Goal: Information Seeking & Learning: Learn about a topic

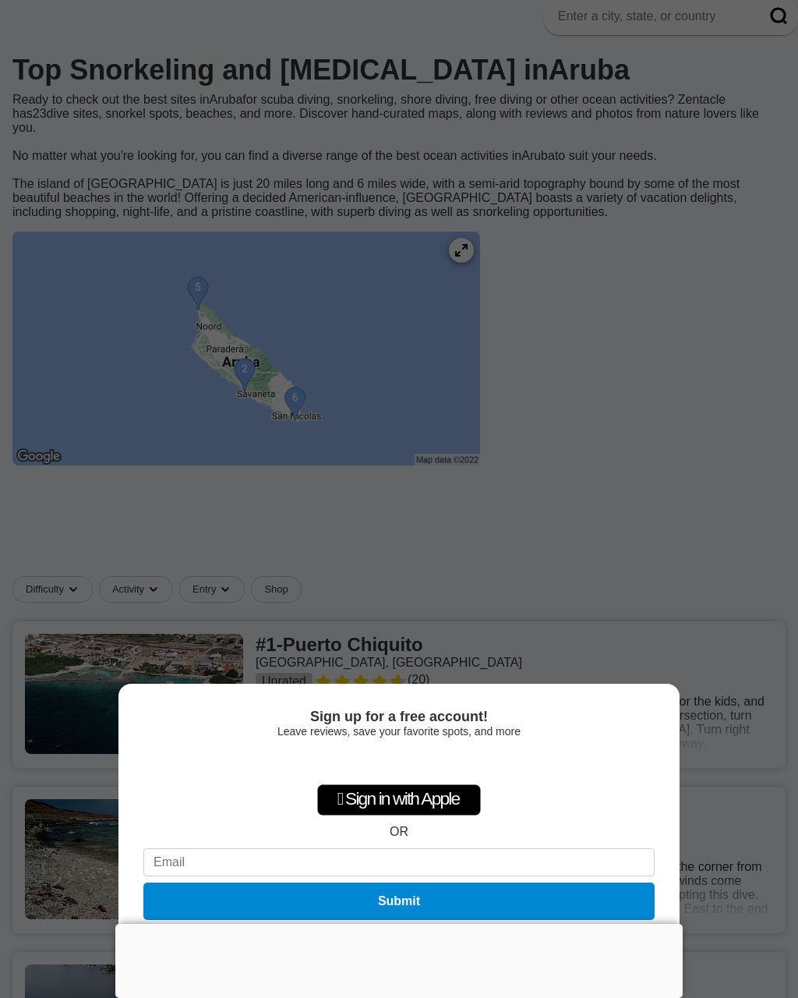
scroll to position [66, 0]
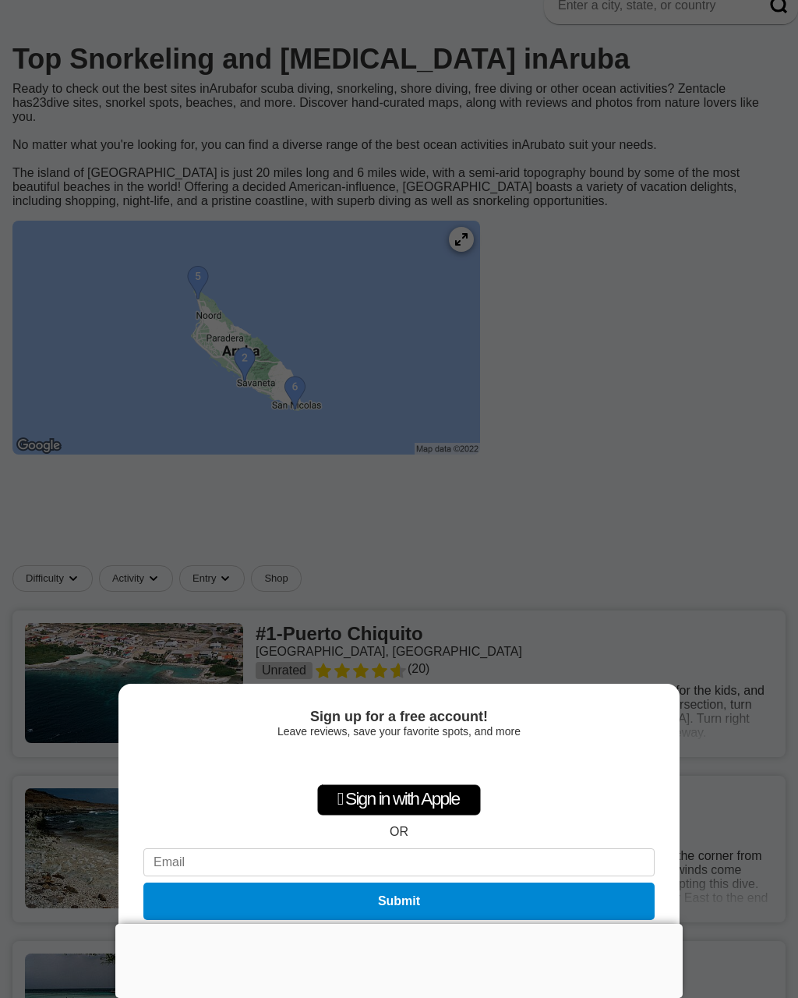
click at [662, 312] on div "Sign up for a free account! Leave reviews, save your favorite spots, and more …" at bounding box center [399, 499] width 798 height 998
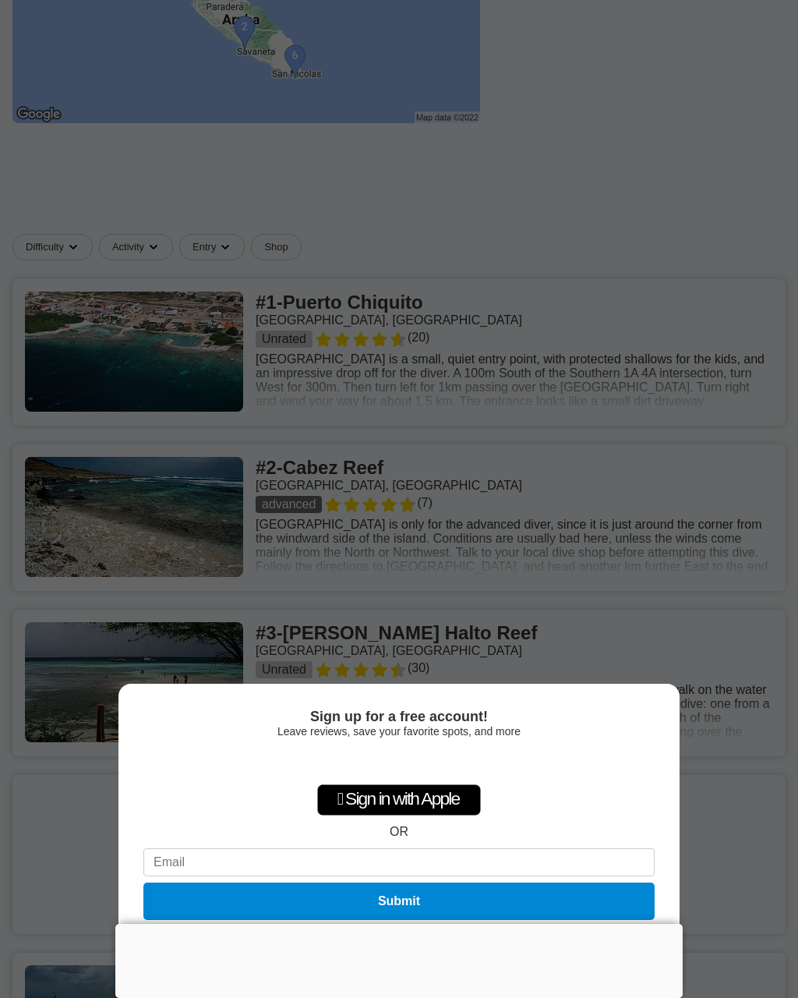
scroll to position [398, 0]
click at [683, 467] on div "Sign up for a free account! Leave reviews, save your favorite spots, and more …" at bounding box center [399, 499] width 798 height 998
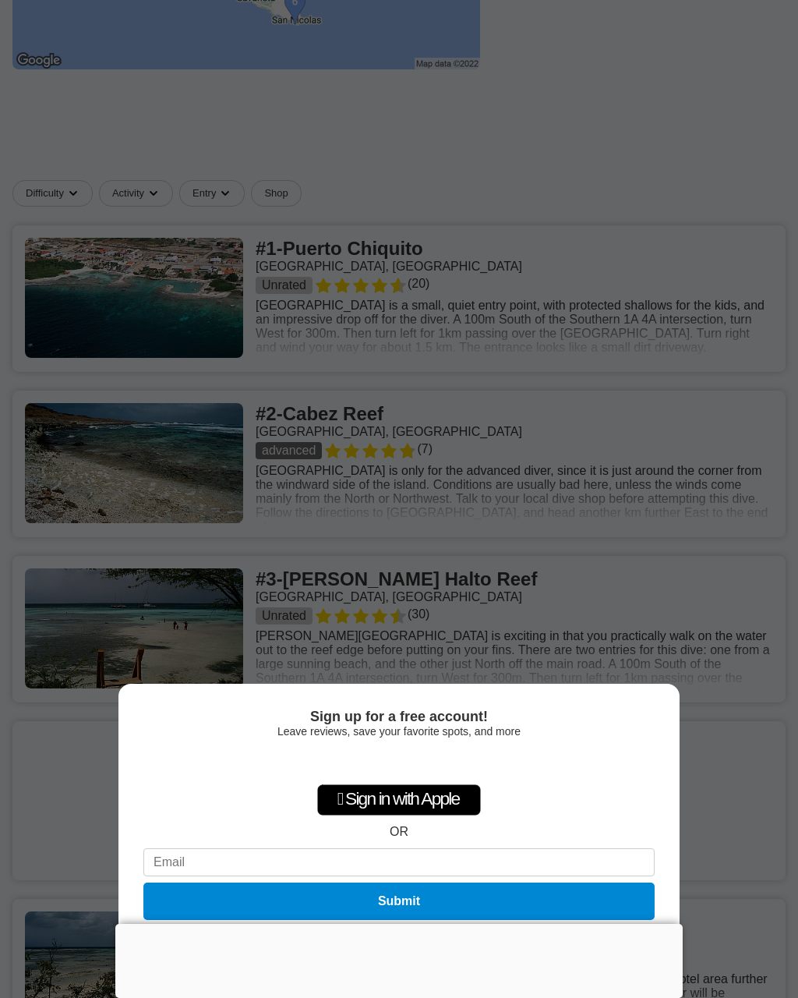
scroll to position [470, 0]
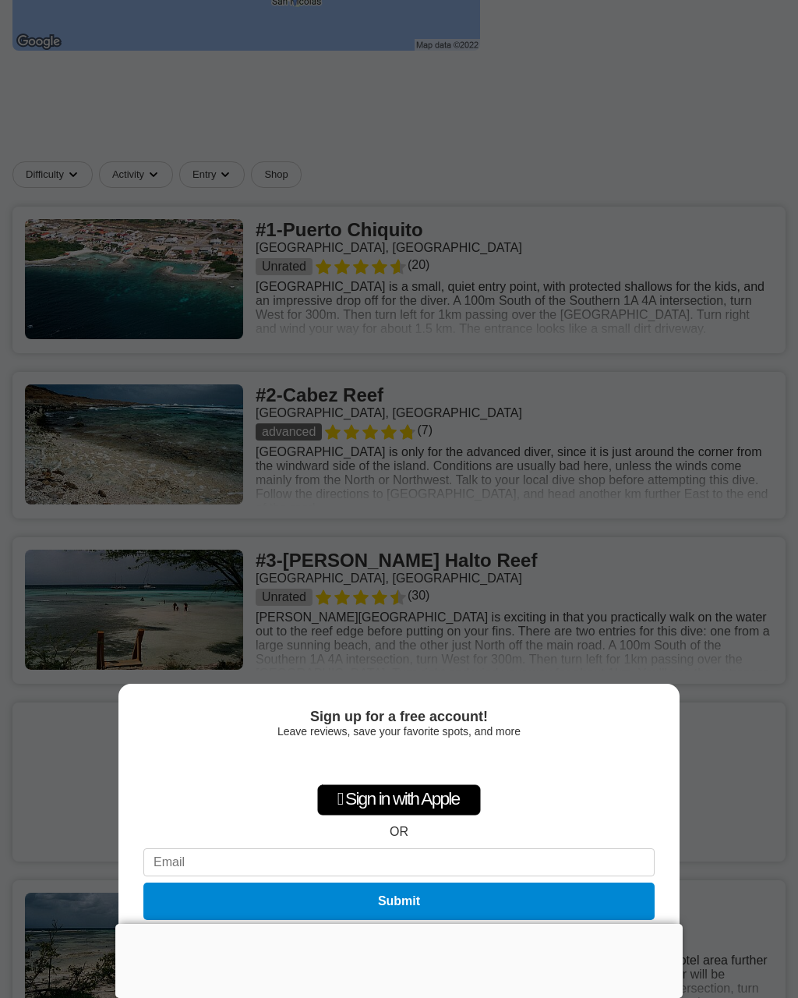
click at [407, 923] on div at bounding box center [398, 923] width 567 height 0
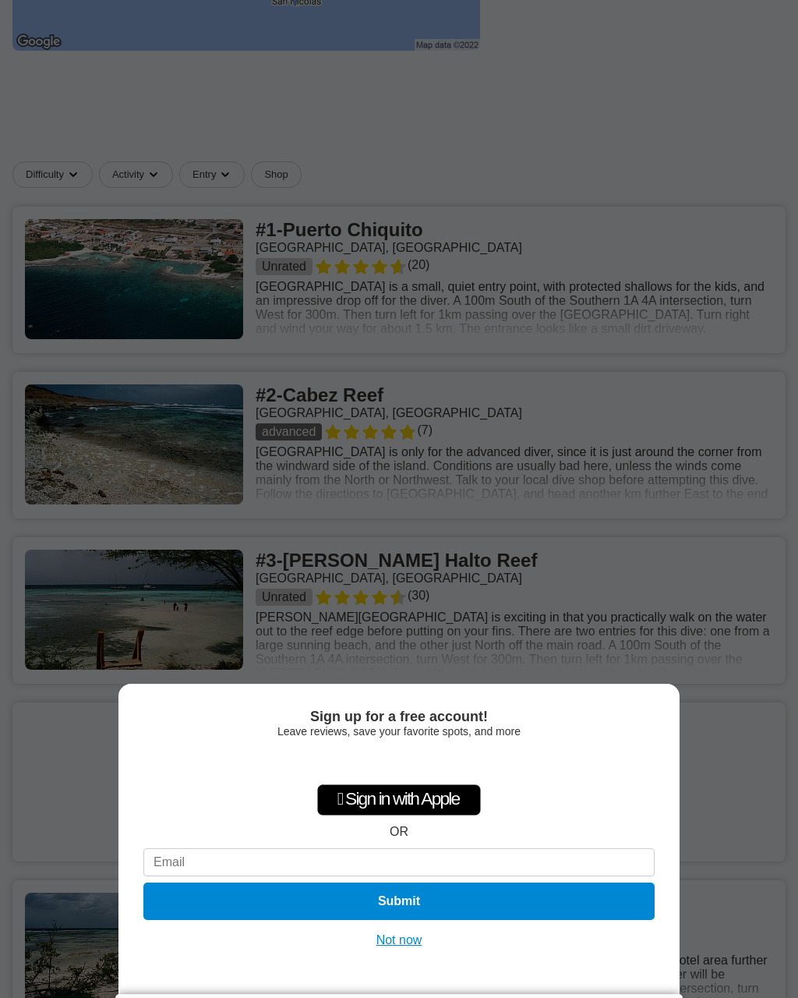
click at [410, 948] on button "Not now" at bounding box center [399, 940] width 55 height 16
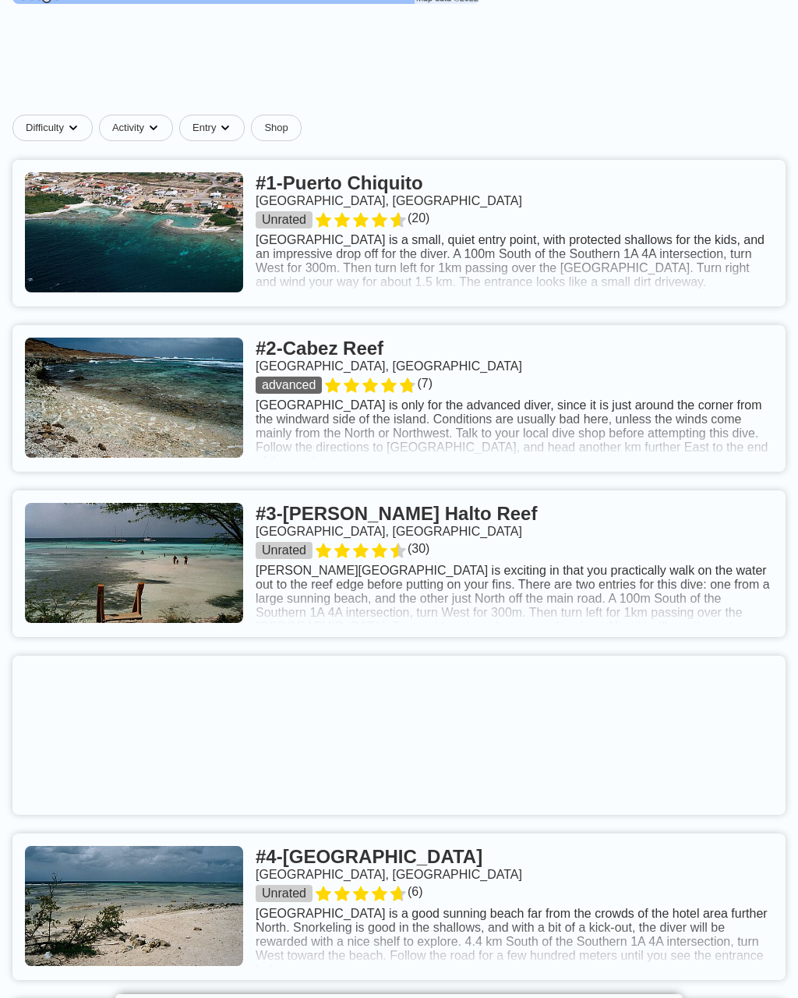
scroll to position [518, 0]
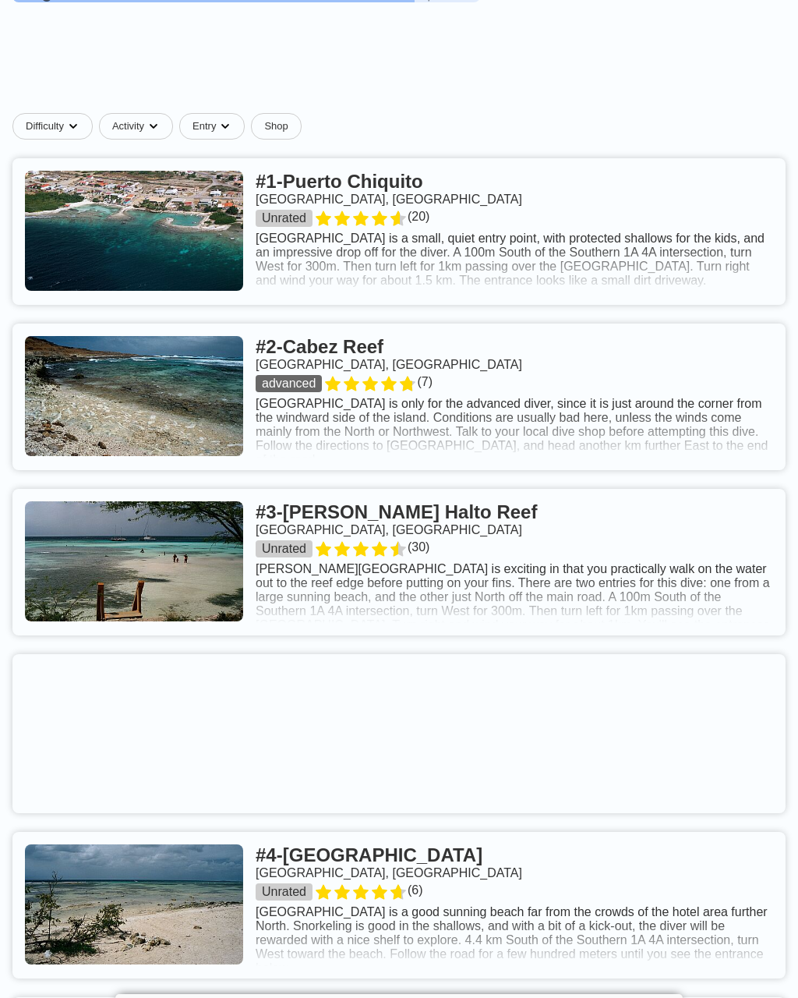
click at [734, 445] on link at bounding box center [398, 396] width 773 height 147
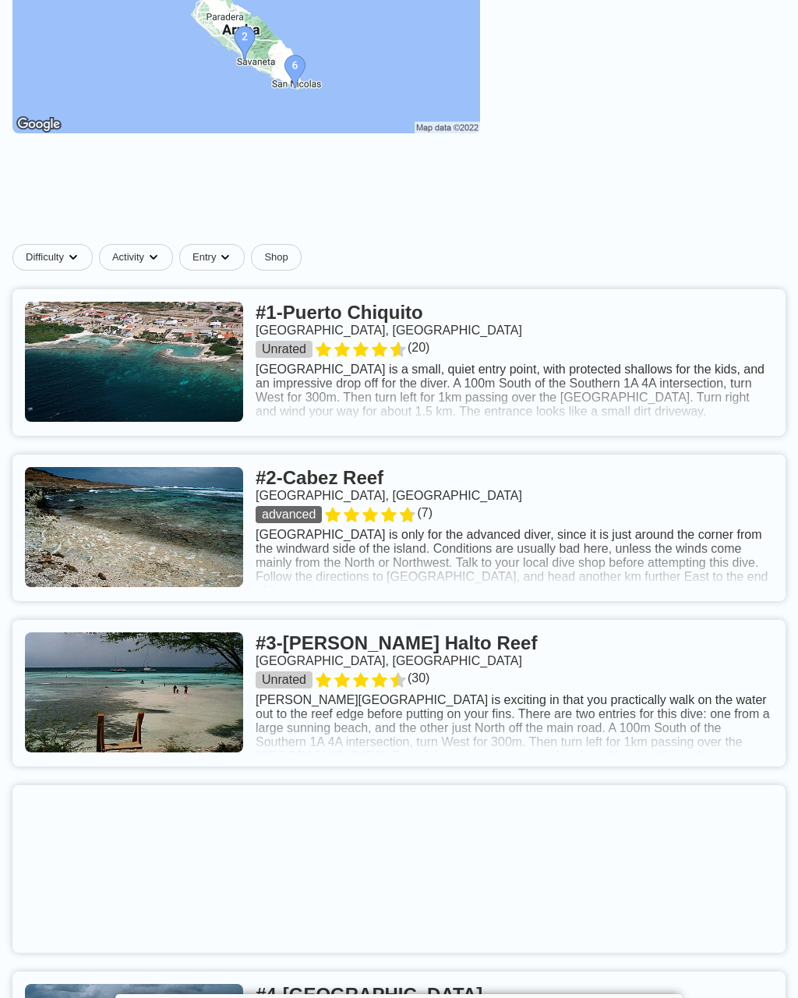
scroll to position [388, 0]
click at [438, 636] on link at bounding box center [398, 692] width 773 height 147
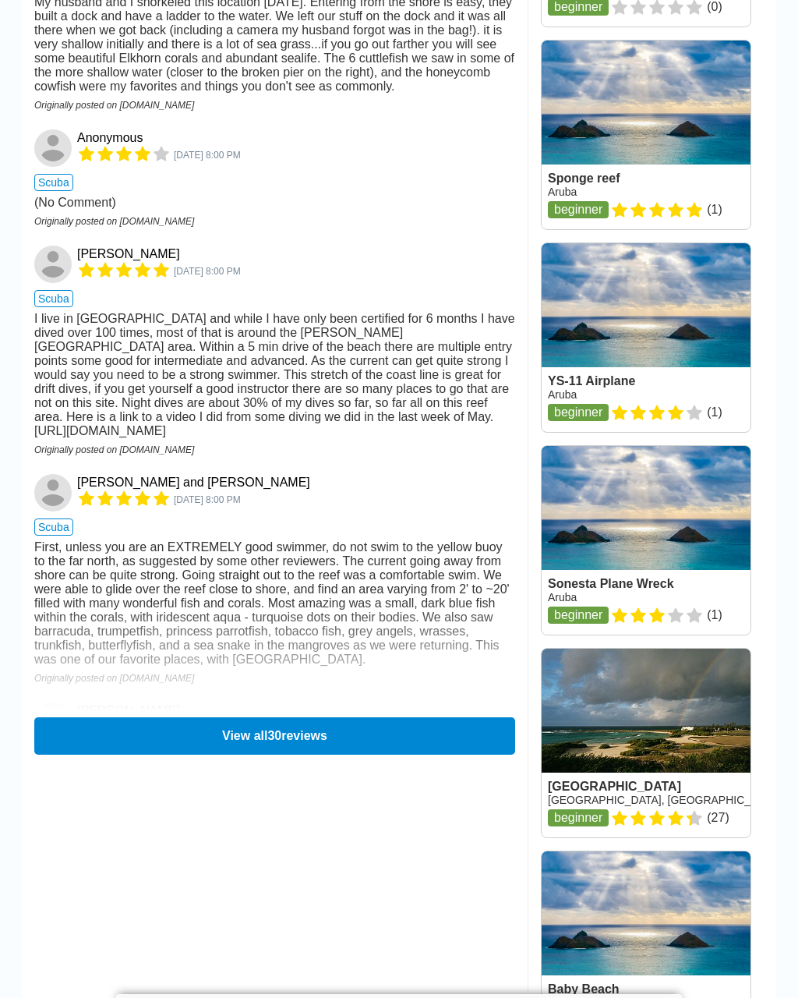
scroll to position [1769, 0]
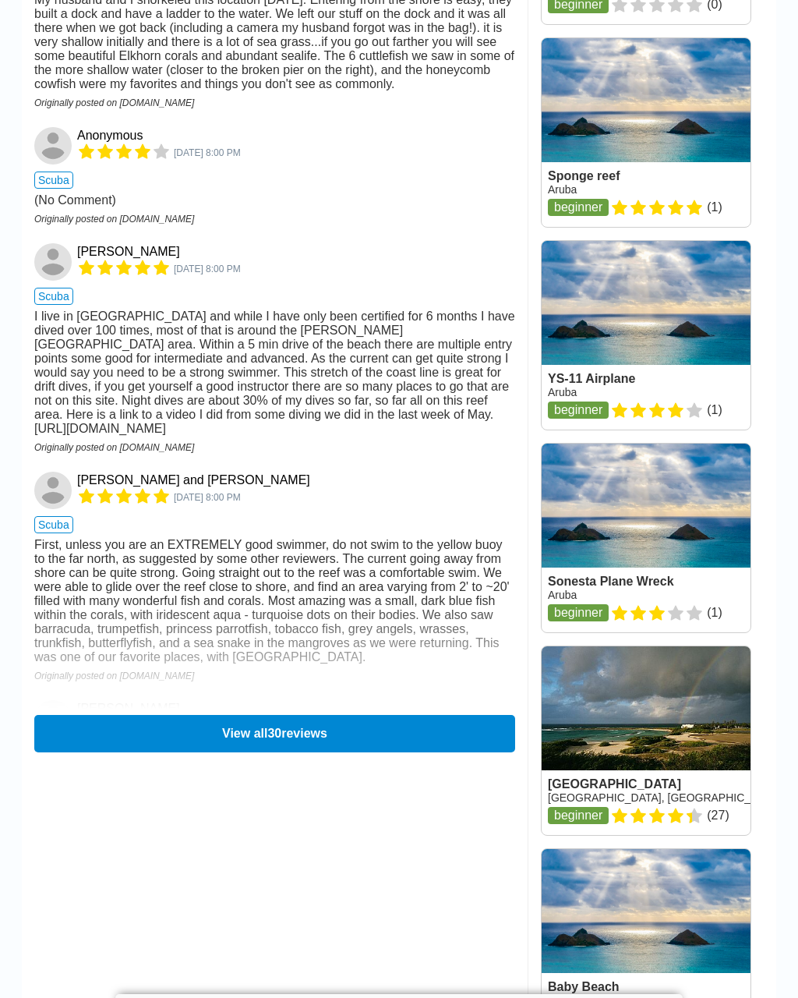
click at [461, 726] on button "View all 30 reviews" at bounding box center [274, 733] width 481 height 37
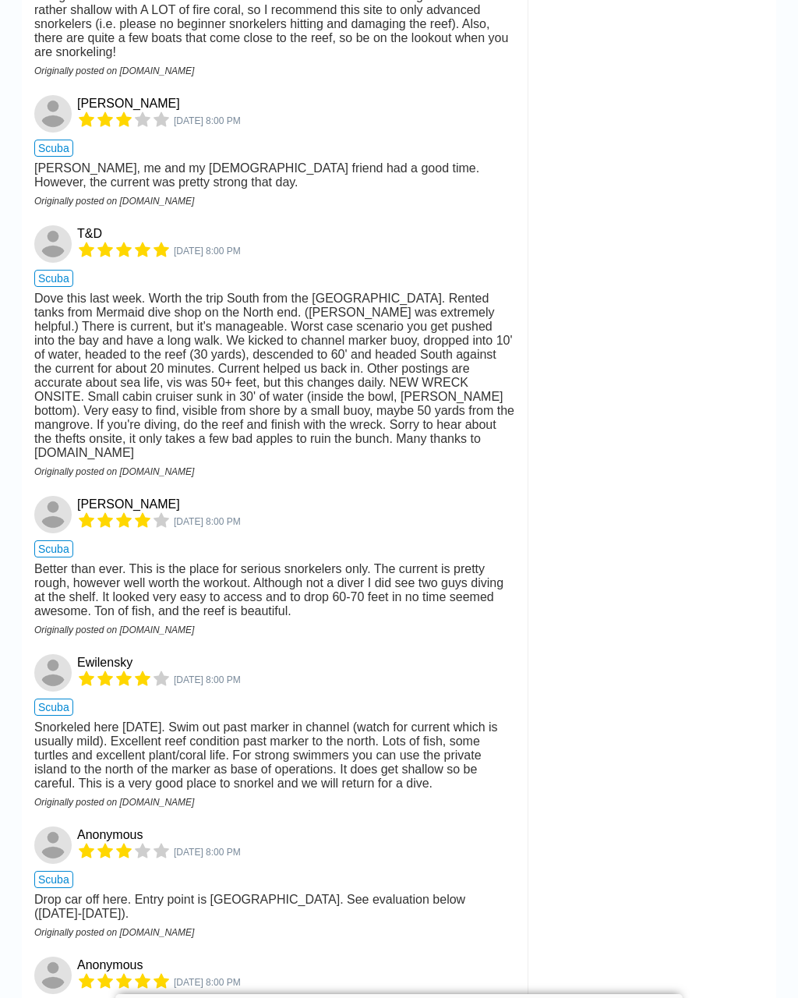
scroll to position [3614, 0]
click at [553, 555] on div "Other Locations Nearby [GEOGRAPHIC_DATA], [GEOGRAPHIC_DATA] Unrated ( 20 ) [GEO…" at bounding box center [652, 197] width 248 height 6802
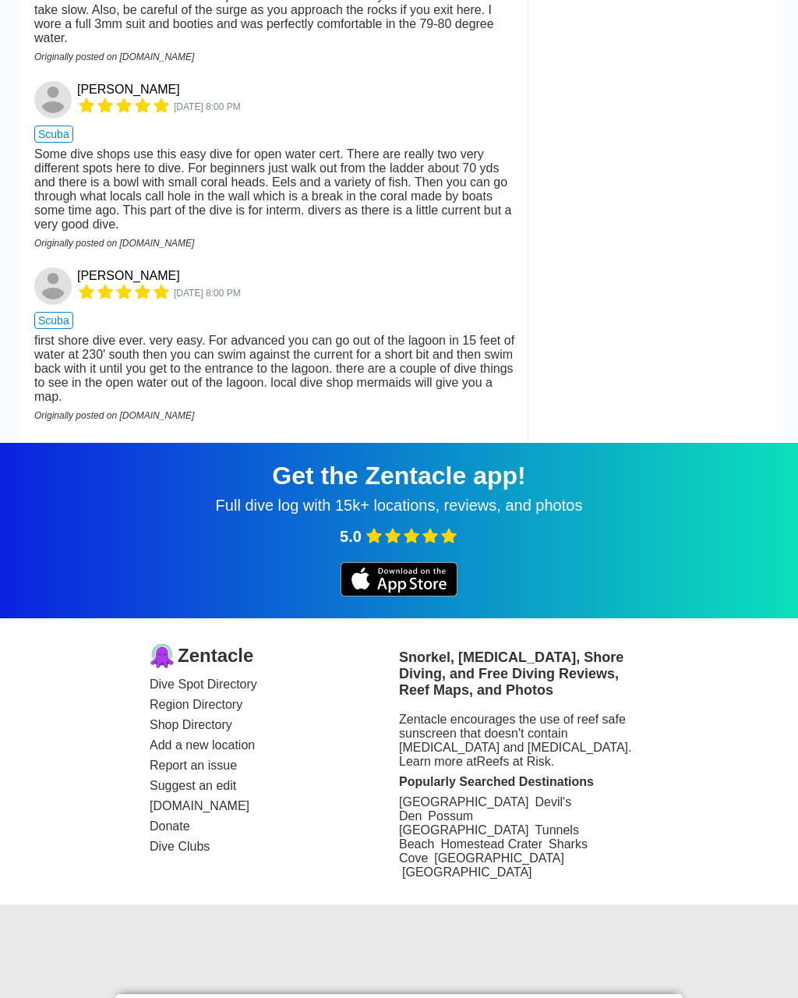
scroll to position [6926, 0]
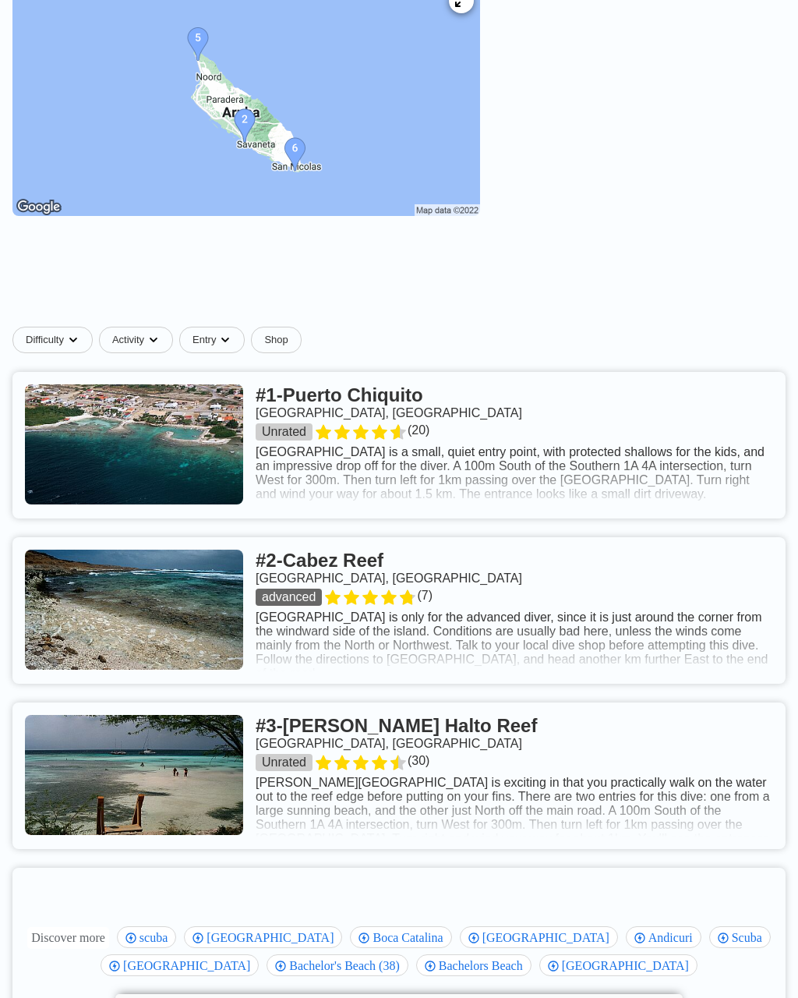
scroll to position [343, 0]
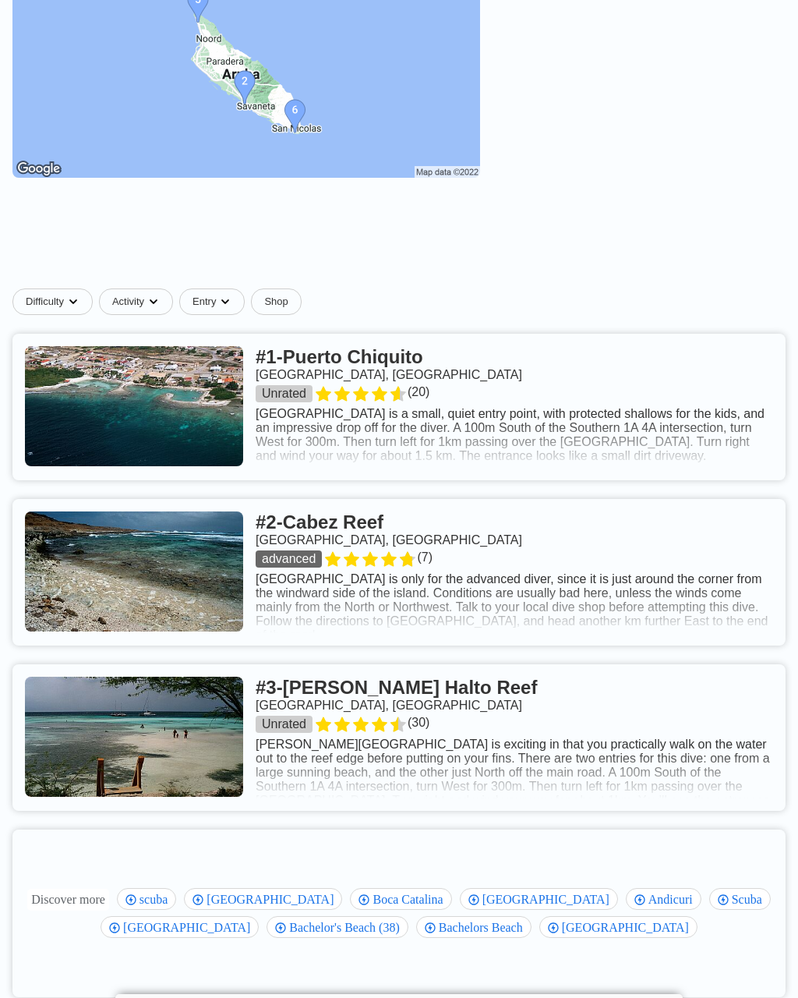
click at [401, 362] on link at bounding box center [398, 407] width 773 height 147
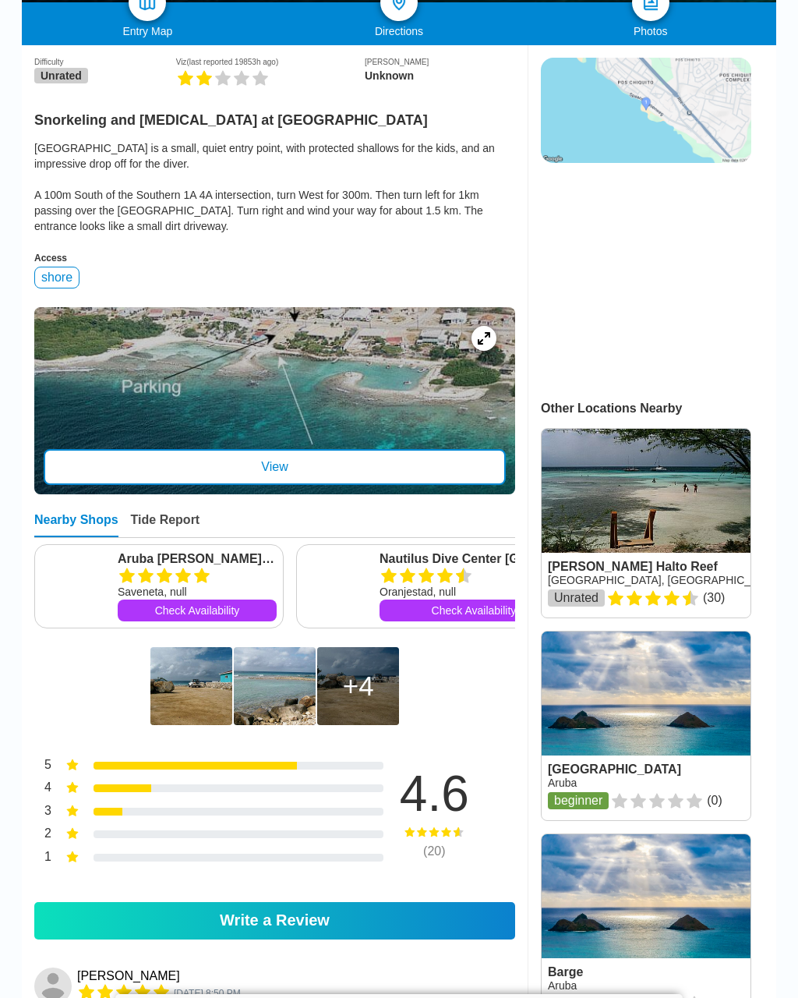
scroll to position [373, 0]
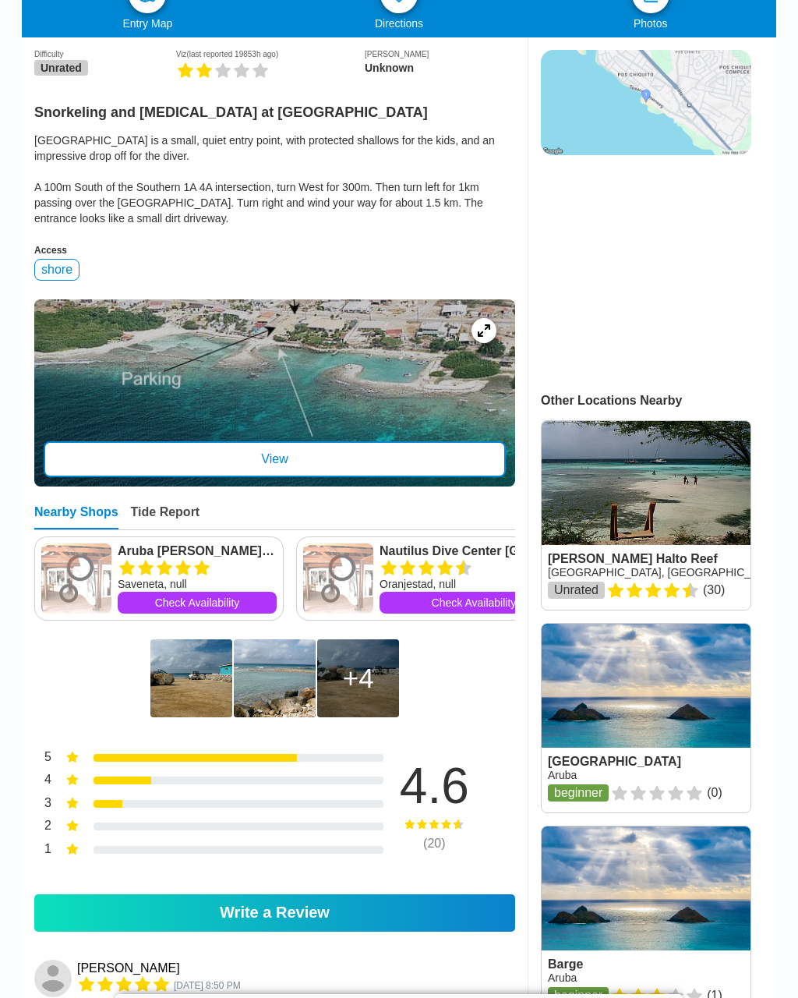
click at [481, 467] on div "View" at bounding box center [275, 459] width 462 height 36
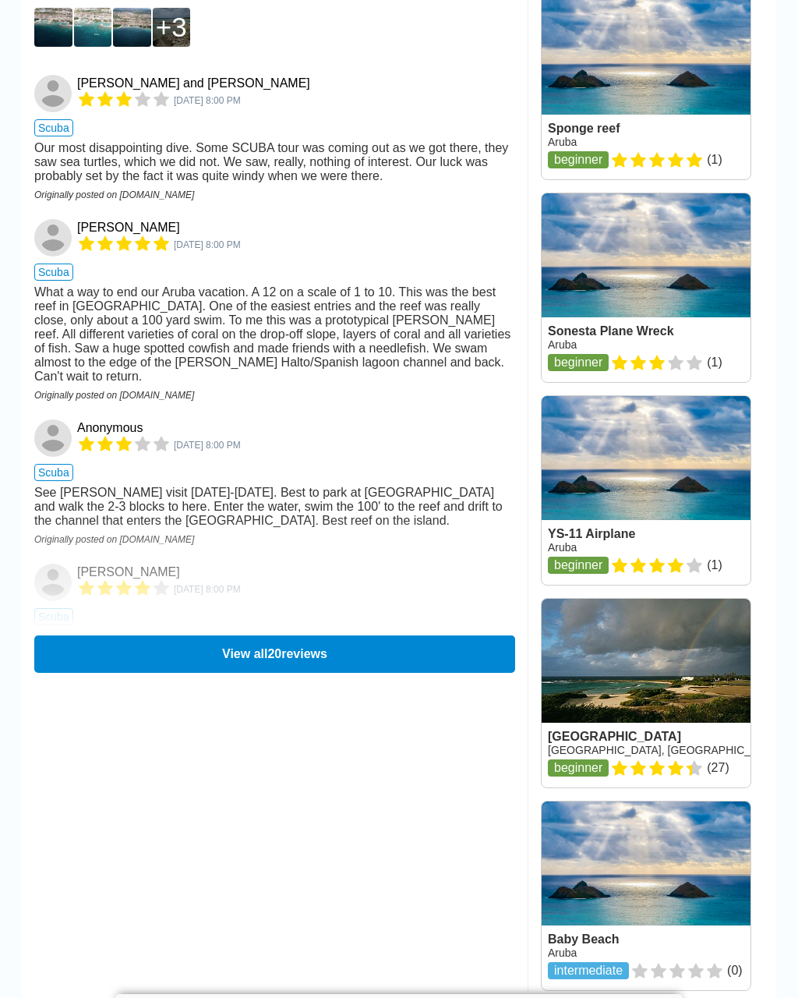
scroll to position [1817, 0]
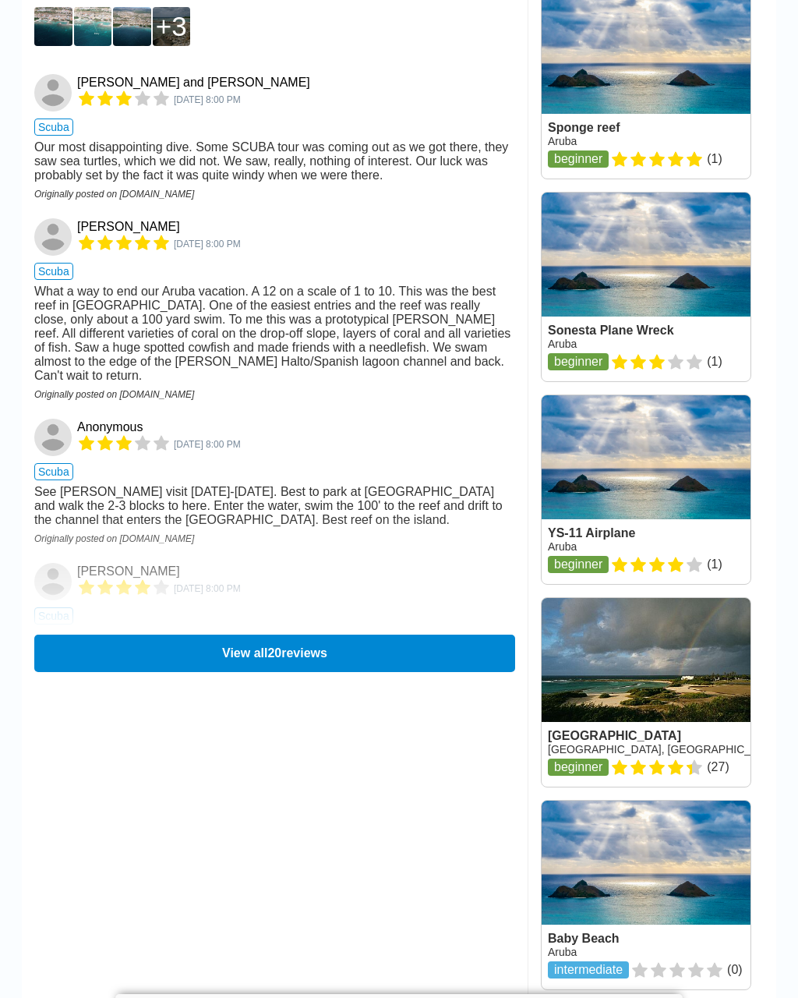
click at [405, 662] on button "View all 20 reviews" at bounding box center [274, 652] width 481 height 37
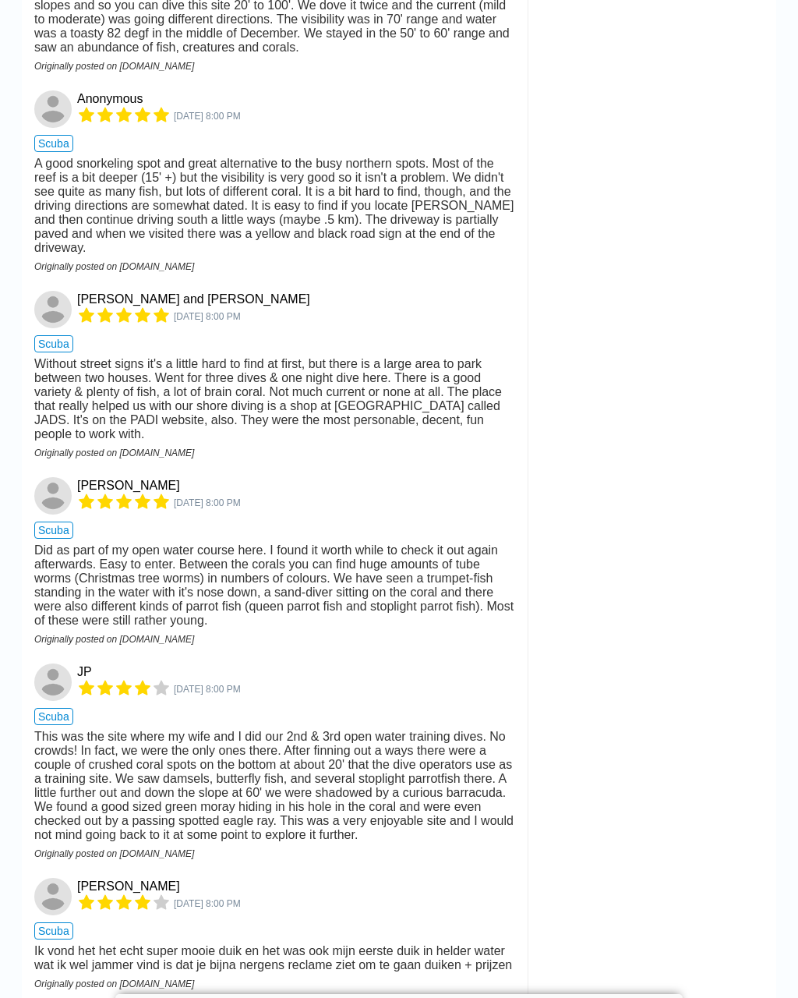
scroll to position [2883, 0]
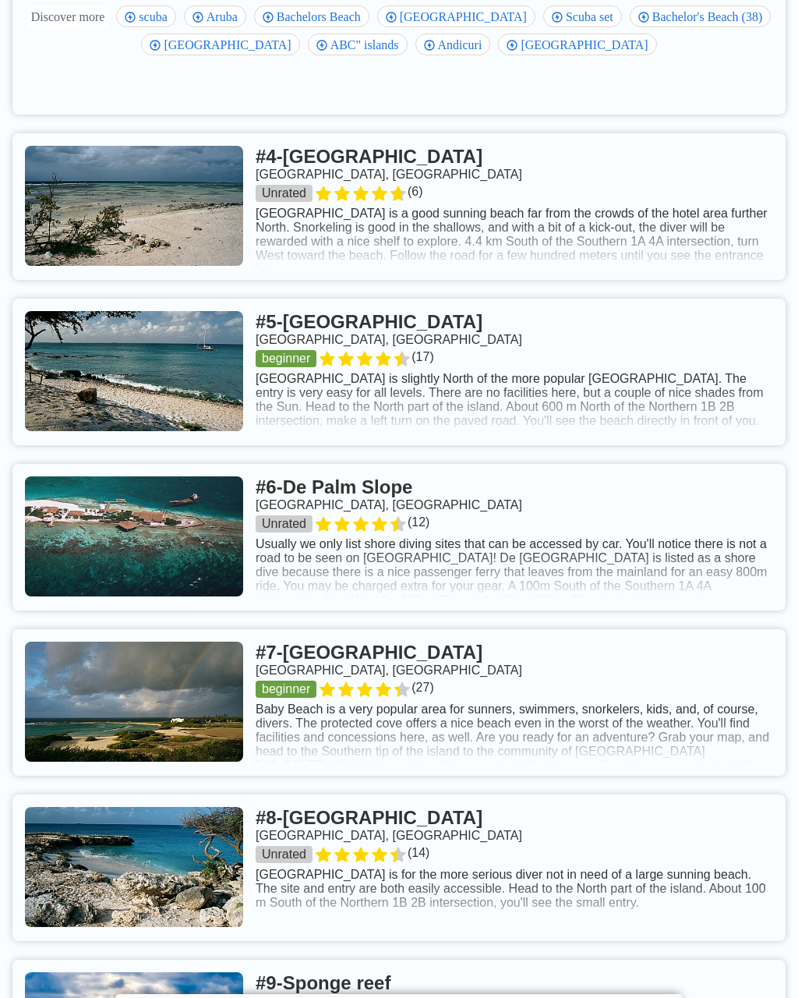
scroll to position [1229, 0]
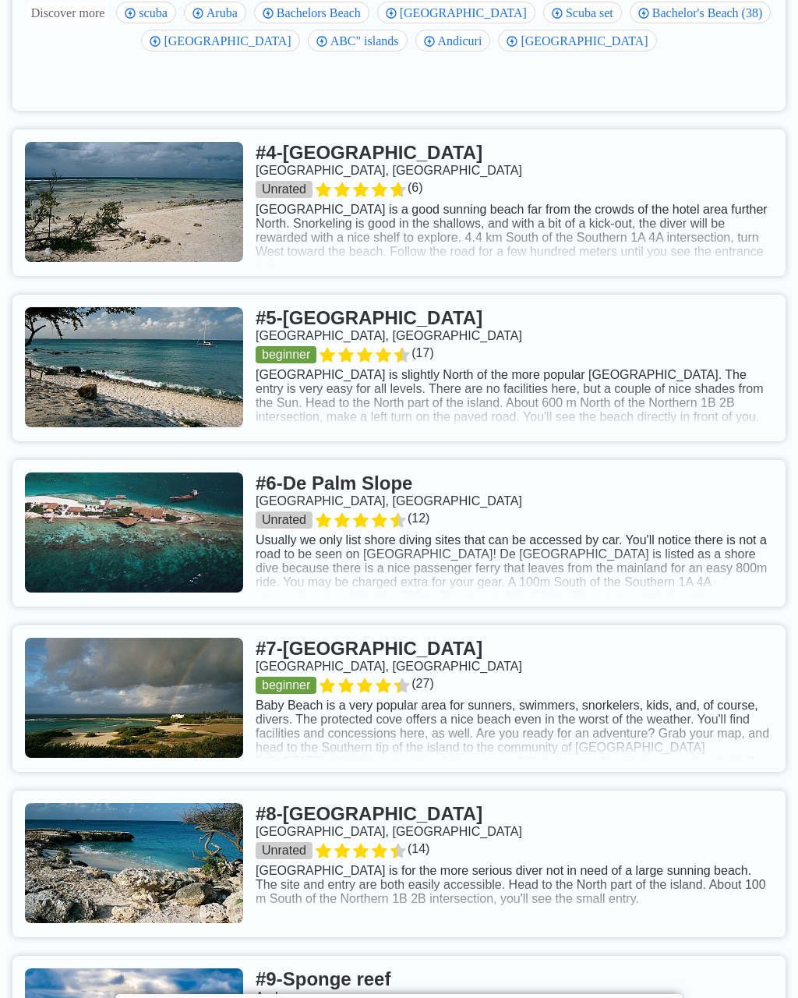
click at [672, 535] on link at bounding box center [398, 533] width 773 height 147
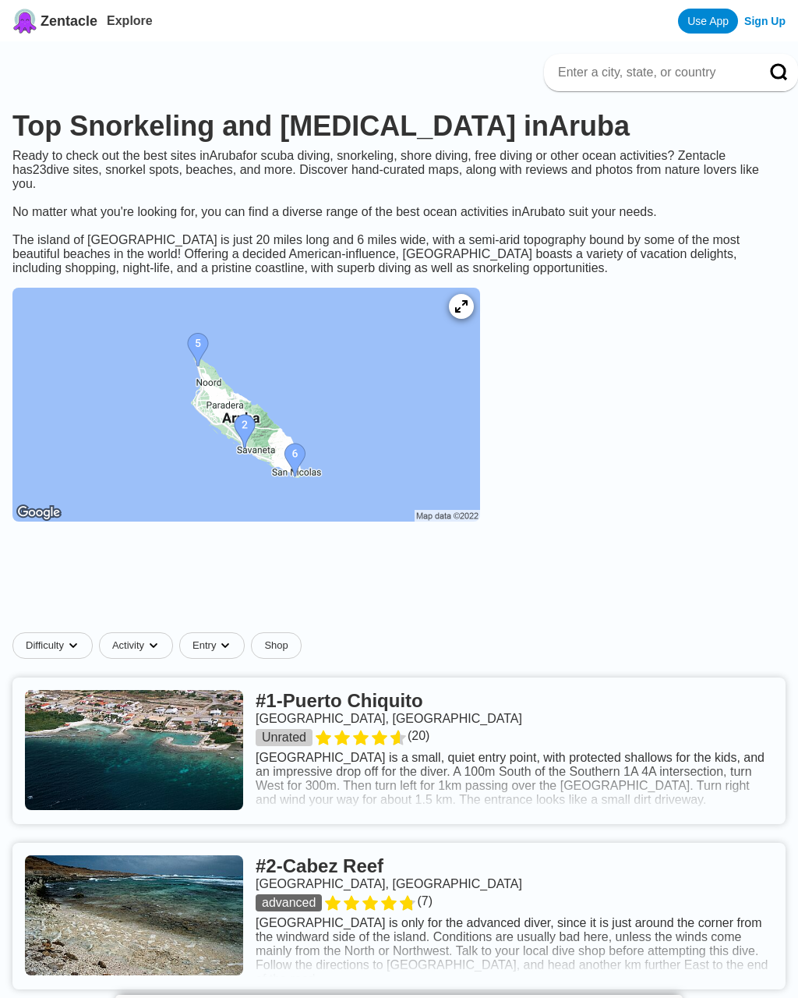
scroll to position [1252, 0]
